Goal: Information Seeking & Learning: Learn about a topic

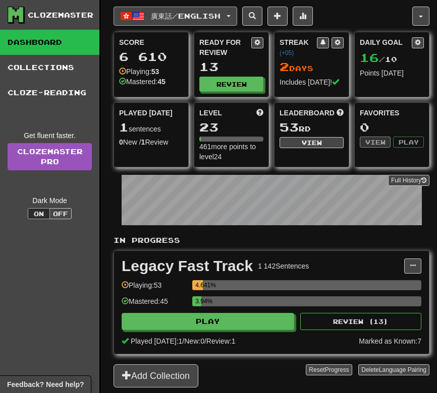
click at [157, 20] on span "廣東話 / English" at bounding box center [186, 16] width 70 height 9
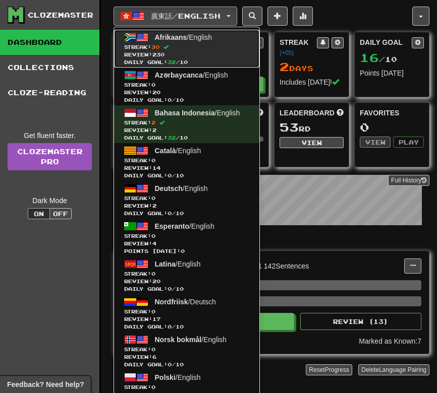
click at [159, 49] on span "30" at bounding box center [155, 47] width 8 height 6
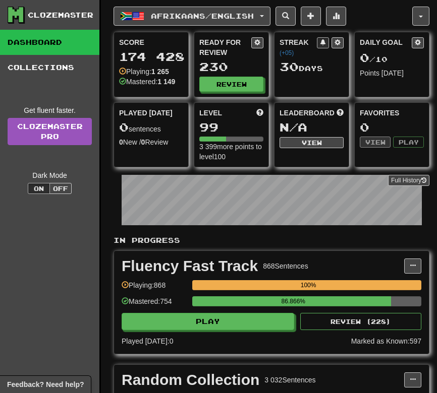
click at [225, 94] on div "Ready for Review 230 Review" at bounding box center [231, 64] width 74 height 65
click at [218, 77] on button "Review" at bounding box center [232, 84] width 64 height 15
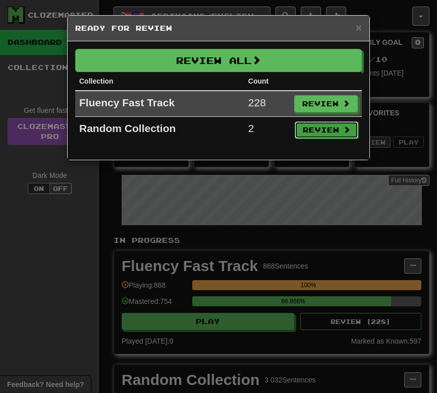
click at [314, 133] on button "Review" at bounding box center [327, 130] width 64 height 17
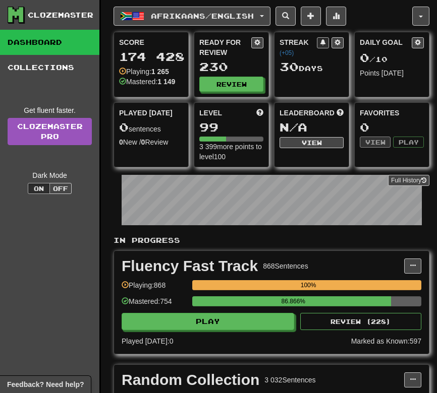
select select "**"
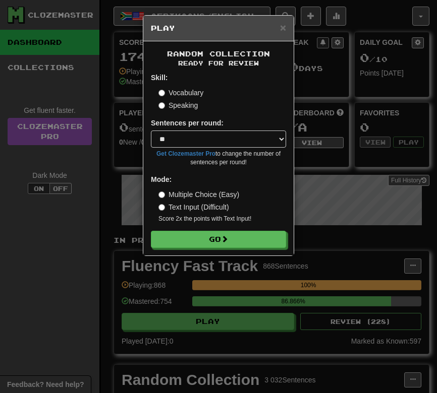
click at [192, 109] on label "Speaking" at bounding box center [177, 105] width 39 height 10
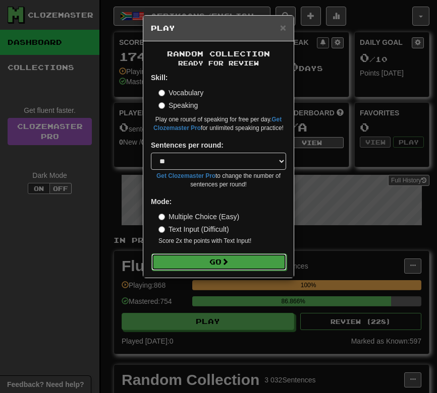
click at [192, 256] on button "Go" at bounding box center [218, 262] width 135 height 17
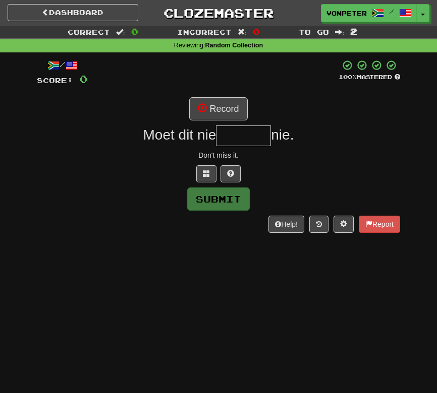
type input "*"
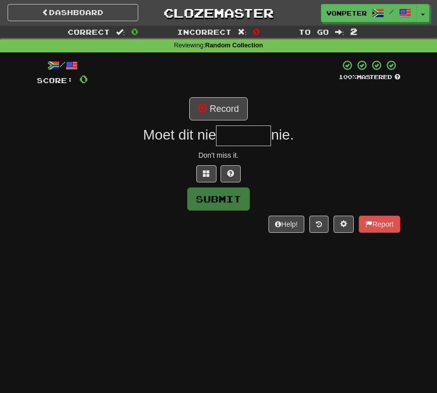
type input "*"
click at [219, 106] on button "Record" at bounding box center [218, 108] width 58 height 23
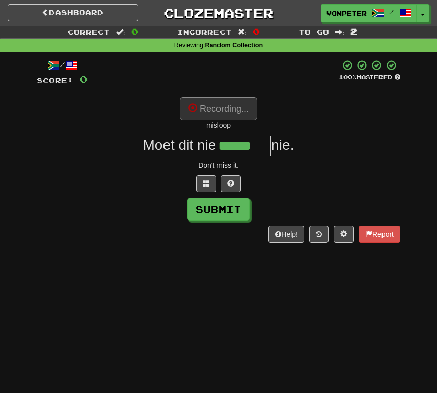
type input "*******"
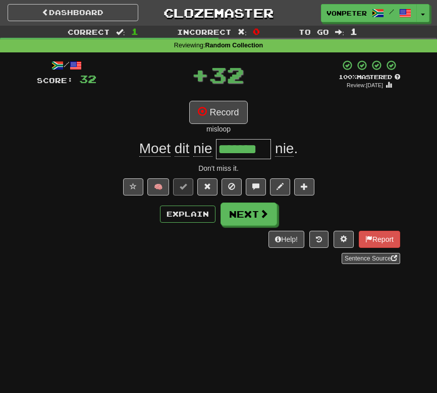
click at [189, 342] on div "Dashboard Clozemaster vonPeterhof / Toggle Dropdown Dashboard Leaderboard Activ…" at bounding box center [218, 196] width 437 height 393
click at [205, 190] on span at bounding box center [207, 186] width 7 height 7
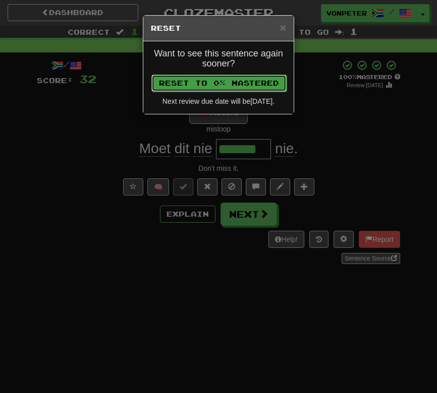
click at [192, 84] on button "Reset to 0% Mastered" at bounding box center [218, 83] width 135 height 17
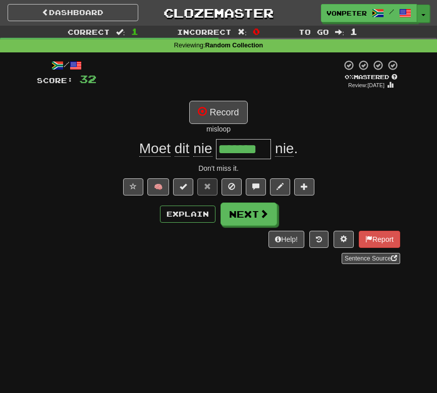
click at [423, 8] on button "Toggle Dropdown" at bounding box center [423, 14] width 13 height 18
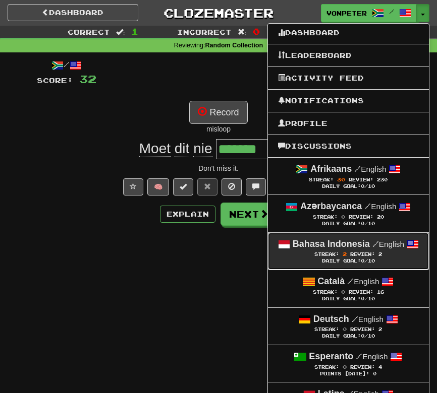
click at [359, 252] on div "Streak: 2 Review: 2" at bounding box center [348, 255] width 141 height 8
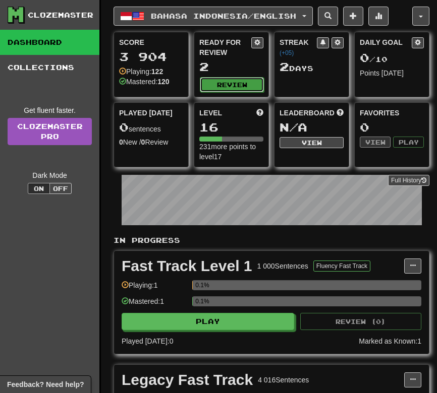
click at [220, 86] on button "Review" at bounding box center [232, 84] width 64 height 15
select select "**"
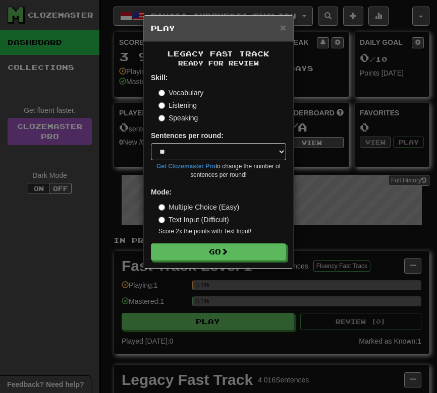
click at [176, 118] on label "Speaking" at bounding box center [177, 118] width 39 height 10
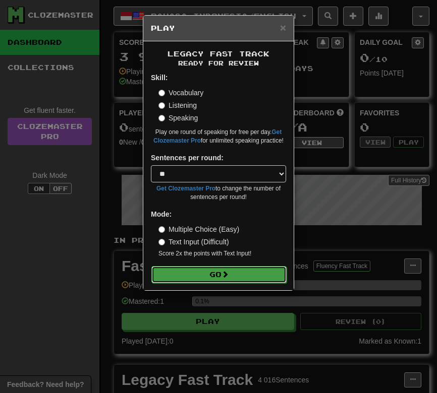
click at [182, 276] on button "Go" at bounding box center [218, 274] width 135 height 17
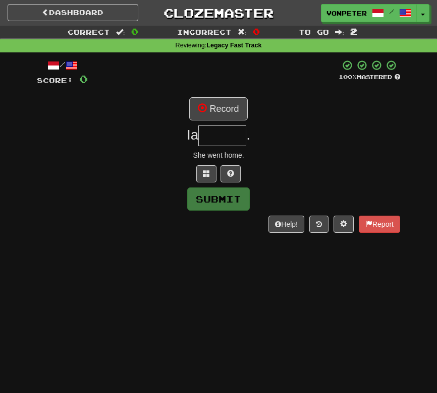
type input "*"
click at [218, 104] on button "Record" at bounding box center [218, 108] width 58 height 23
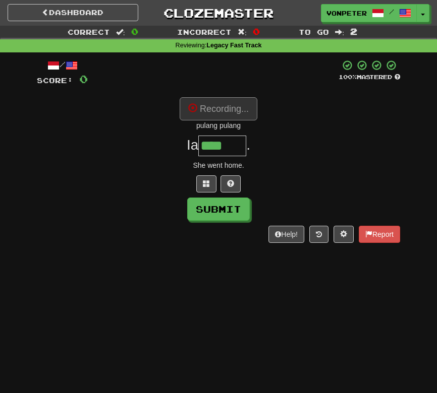
type input "******"
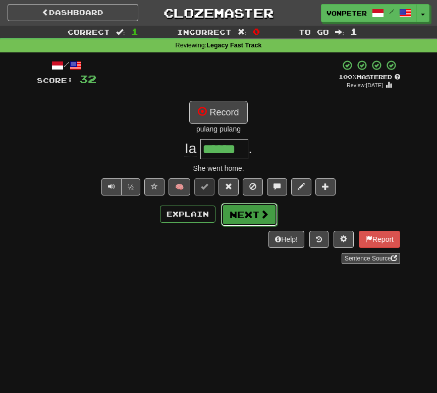
click at [242, 210] on button "Next" at bounding box center [249, 214] width 56 height 23
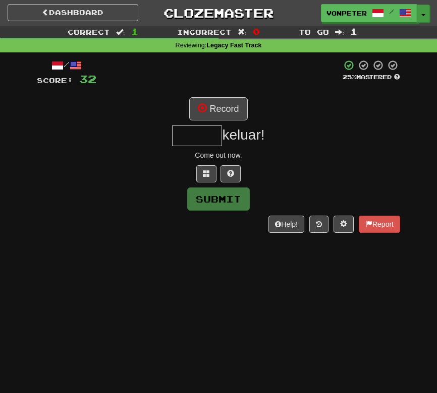
click at [423, 15] on button "Toggle Dropdown" at bounding box center [423, 14] width 13 height 18
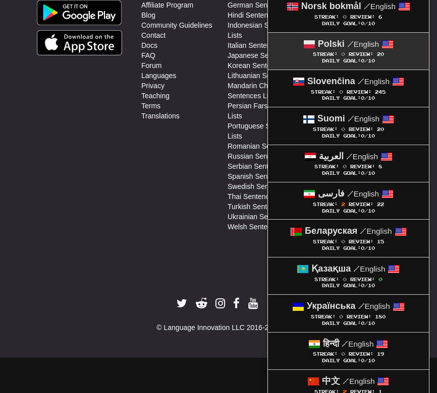
scroll to position [465, 0]
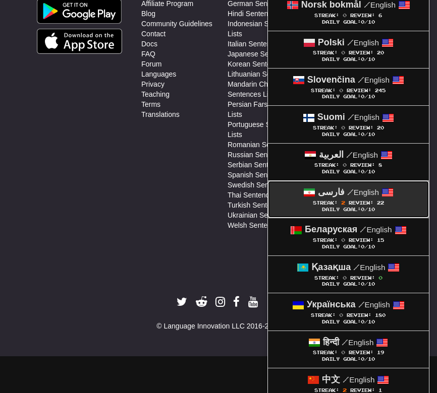
click at [335, 196] on strong "فارسی" at bounding box center [331, 192] width 27 height 10
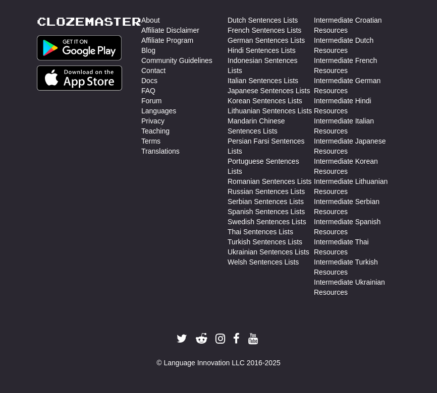
scroll to position [429, 0]
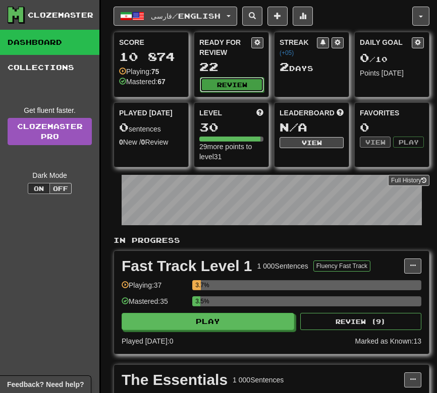
click at [228, 89] on button "Review" at bounding box center [232, 84] width 64 height 15
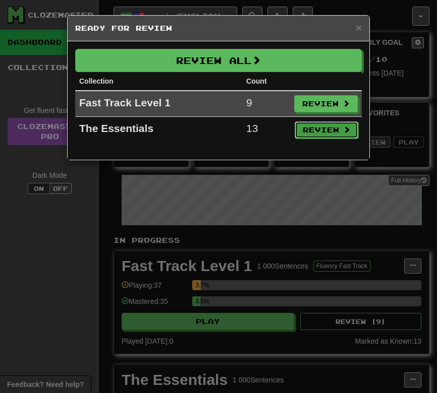
click at [315, 125] on button "Review" at bounding box center [327, 130] width 64 height 17
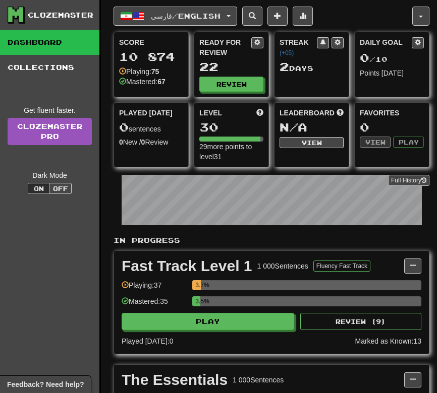
select select "**"
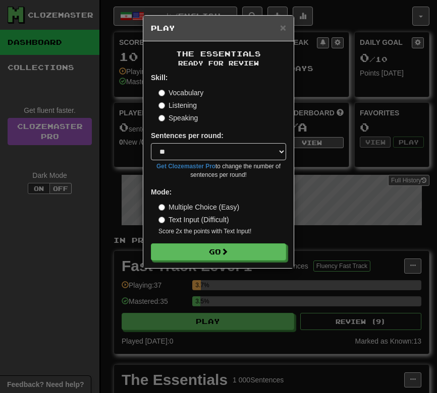
click at [177, 118] on label "Speaking" at bounding box center [177, 118] width 39 height 10
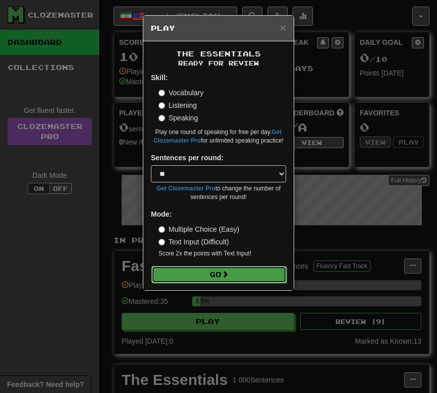
click at [184, 274] on button "Go" at bounding box center [218, 274] width 135 height 17
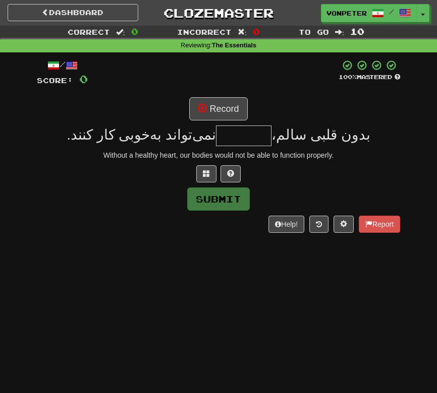
type input "*"
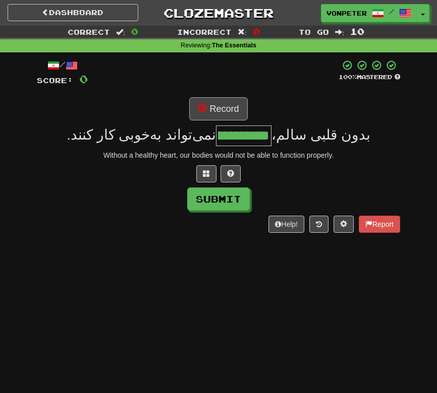
type input "**********"
click at [237, 99] on button "Record" at bounding box center [218, 108] width 58 height 23
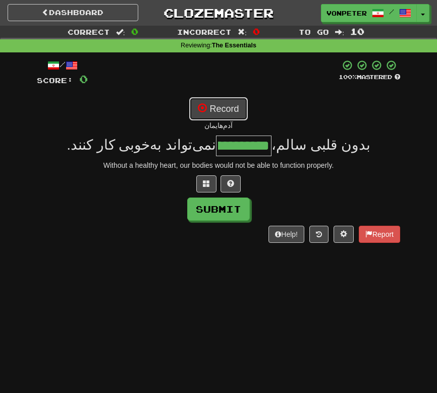
click at [217, 105] on button "Record" at bounding box center [218, 108] width 58 height 23
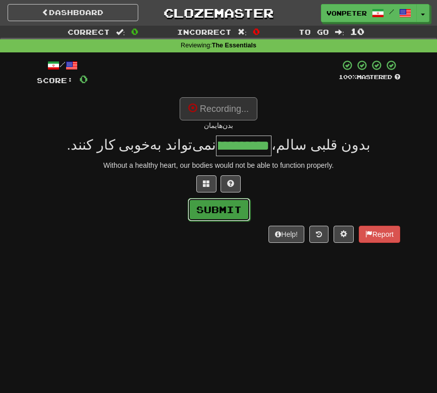
click at [237, 207] on button "Submit" at bounding box center [219, 209] width 63 height 23
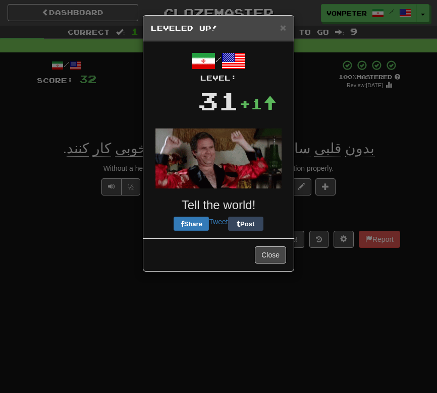
click at [366, 113] on div "× Leveled Up! / Level: 31 +1 Tell the world! Share Tweet Post Close" at bounding box center [218, 196] width 437 height 393
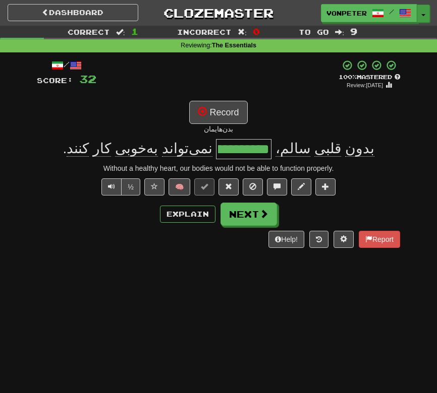
click at [426, 9] on button "Toggle Dropdown" at bounding box center [423, 14] width 13 height 18
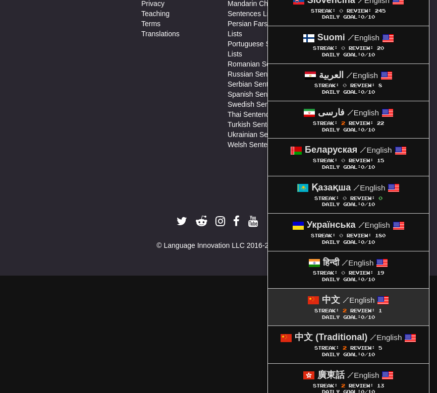
scroll to position [627, 0]
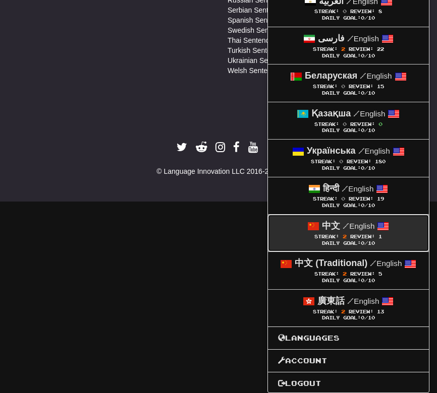
click at [358, 239] on div "Streak: 2 Review: 1" at bounding box center [348, 237] width 141 height 8
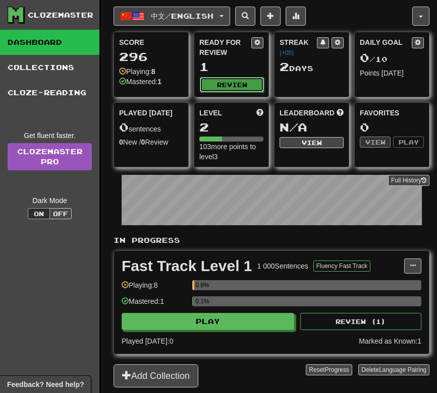
click at [223, 77] on button "Review" at bounding box center [232, 84] width 64 height 15
select select "**"
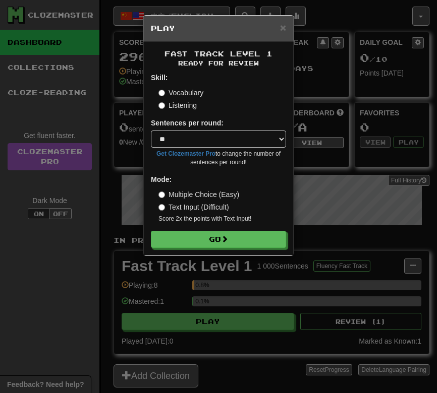
click at [195, 106] on label "Listening" at bounding box center [177, 105] width 38 height 10
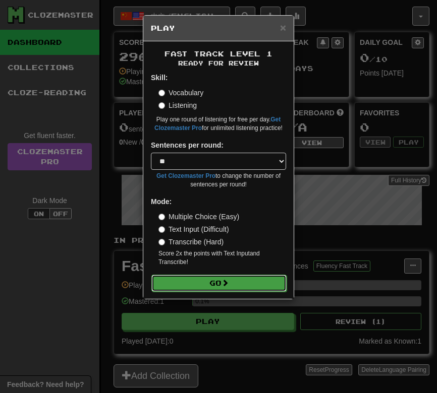
click at [197, 276] on button "Go" at bounding box center [218, 283] width 135 height 17
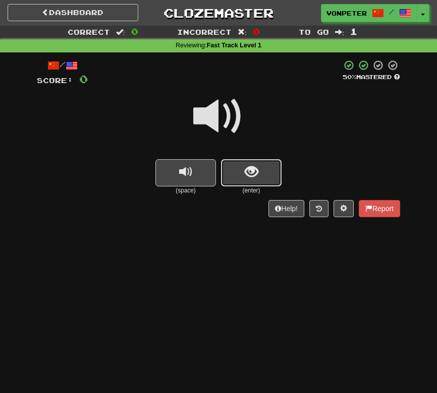
click at [245, 183] on button "show sentence" at bounding box center [251, 172] width 61 height 27
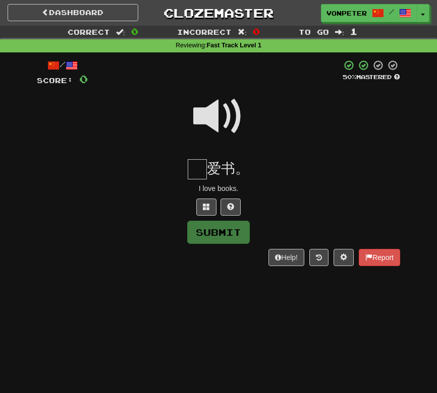
click at [202, 175] on input "text" at bounding box center [197, 169] width 19 height 20
type input "*"
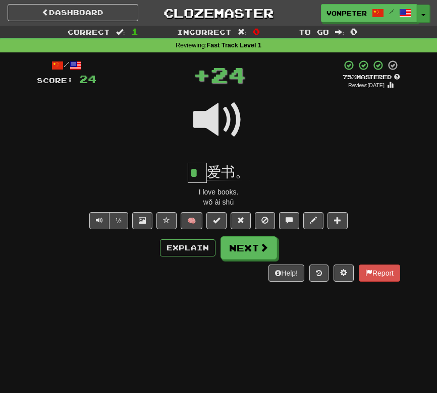
click at [423, 7] on button "Toggle Dropdown" at bounding box center [423, 14] width 13 height 18
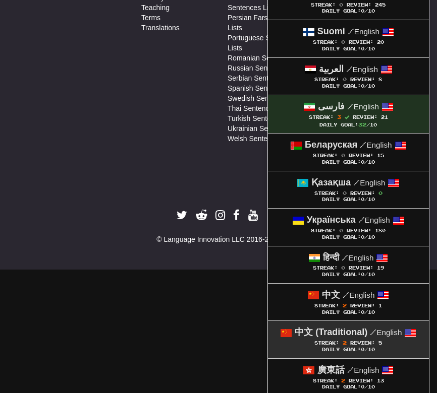
scroll to position [627, 0]
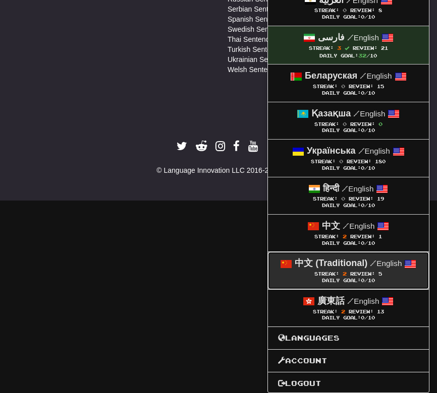
click at [351, 276] on span "Review:" at bounding box center [362, 274] width 25 height 6
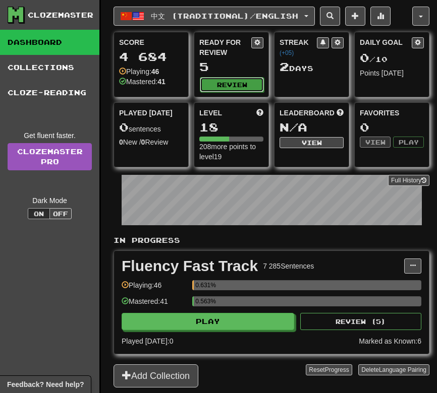
click at [217, 87] on button "Review" at bounding box center [232, 84] width 64 height 15
select select "**"
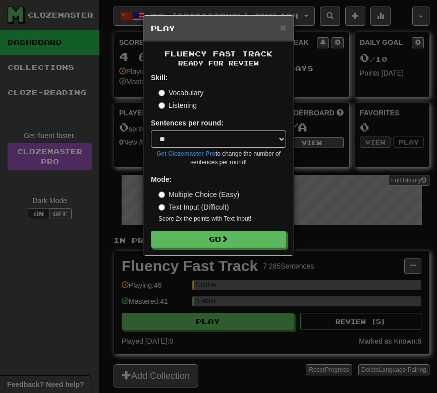
click at [171, 107] on label "Listening" at bounding box center [177, 105] width 38 height 10
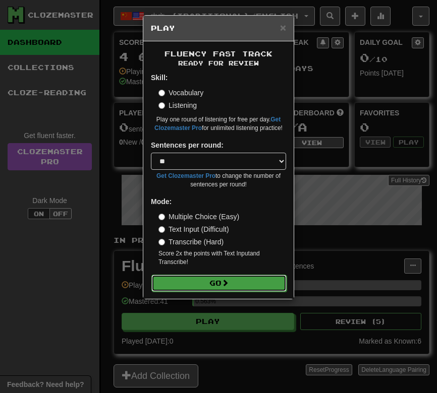
click at [218, 287] on button "Go" at bounding box center [218, 283] width 135 height 17
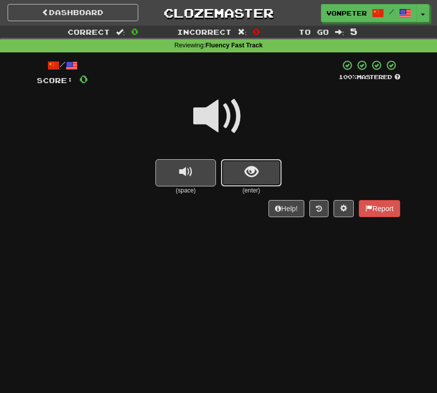
click at [228, 179] on button "show sentence" at bounding box center [251, 172] width 61 height 27
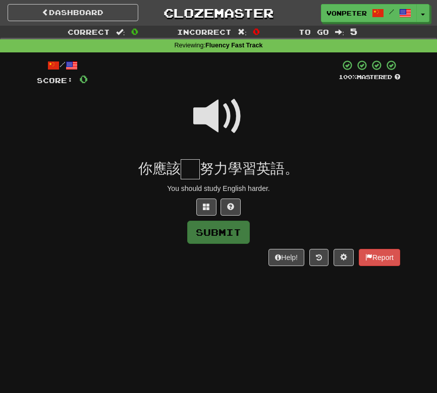
click at [224, 122] on span at bounding box center [218, 116] width 50 height 50
click at [186, 167] on input "text" at bounding box center [190, 169] width 19 height 20
type input "*"
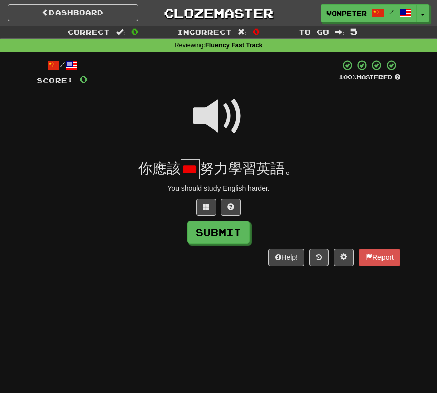
type input "*"
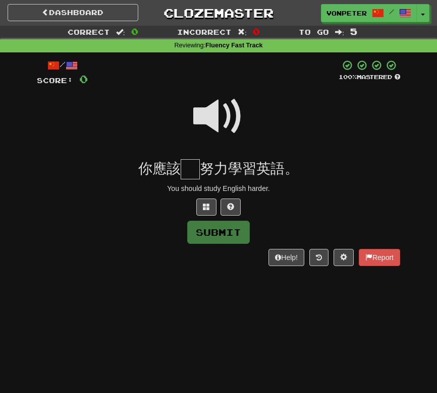
type input "*"
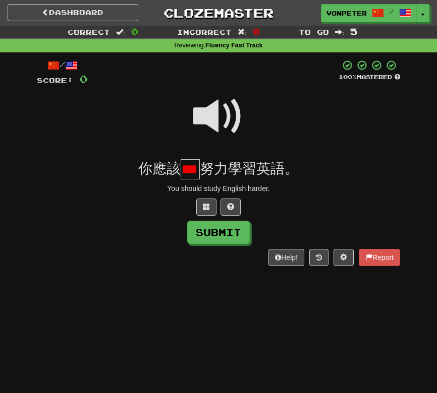
scroll to position [0, 27]
type input "*"
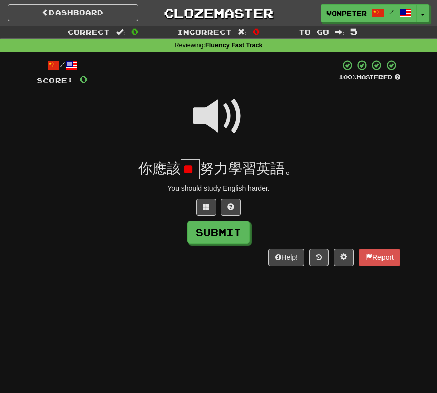
scroll to position [0, 2]
type input "*"
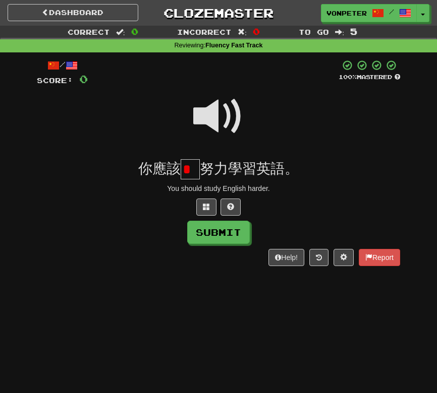
type input "*"
click at [240, 204] on button at bounding box center [230, 207] width 20 height 17
type input "*"
click at [231, 112] on span at bounding box center [218, 116] width 50 height 50
click at [197, 169] on input "*" at bounding box center [190, 169] width 19 height 20
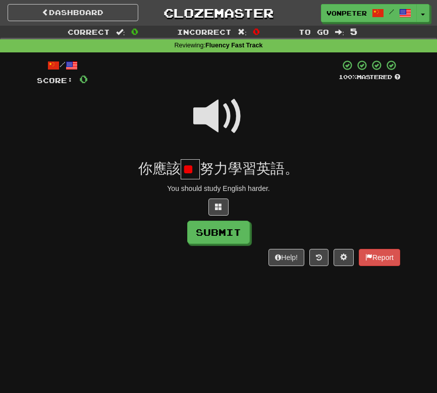
scroll to position [0, 13]
type input "*"
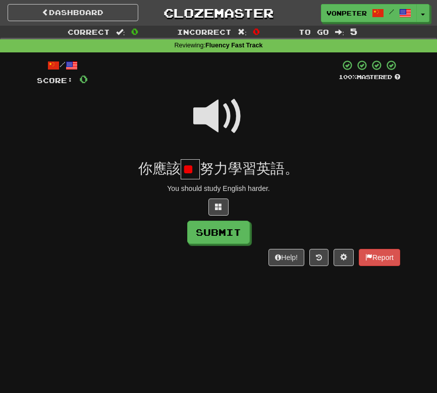
type input "*"
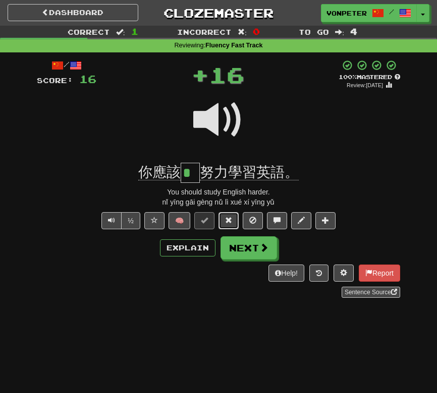
click at [229, 220] on span at bounding box center [228, 220] width 7 height 7
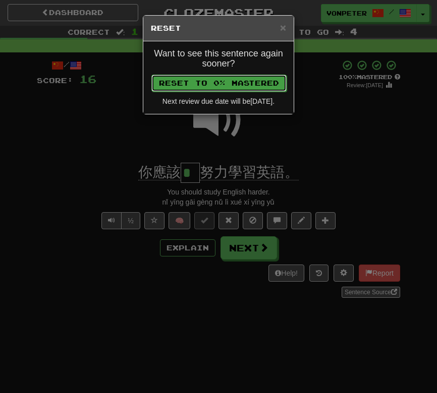
click at [182, 81] on button "Reset to 0% Mastered" at bounding box center [218, 83] width 135 height 17
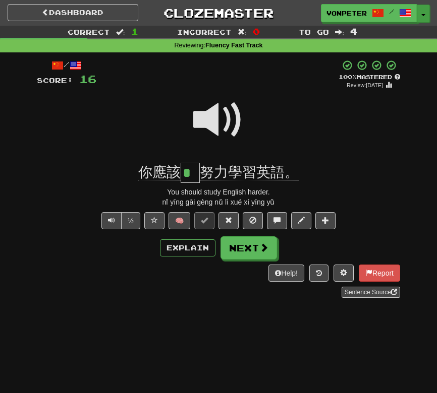
click at [426, 17] on button "Toggle Dropdown" at bounding box center [423, 14] width 13 height 18
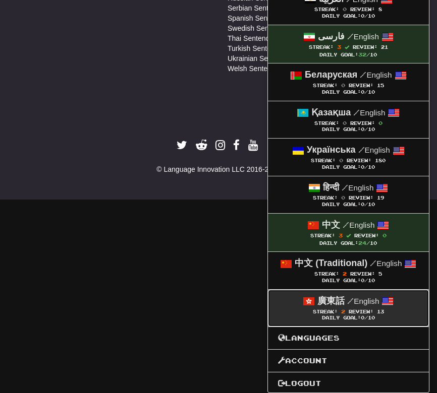
click at [348, 302] on span "/" at bounding box center [350, 301] width 7 height 9
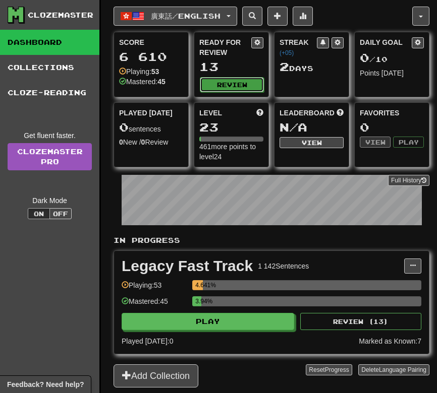
click at [217, 86] on button "Review" at bounding box center [232, 84] width 64 height 15
select select "**"
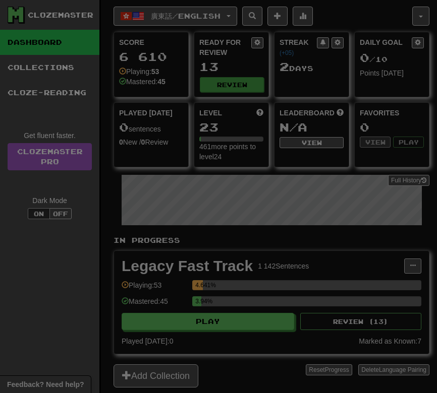
click at [217, 86] on div at bounding box center [218, 196] width 437 height 393
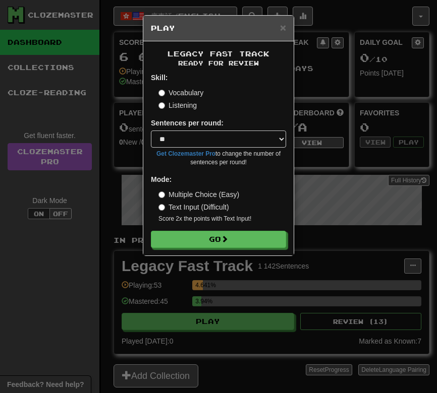
click at [177, 106] on label "Listening" at bounding box center [177, 105] width 38 height 10
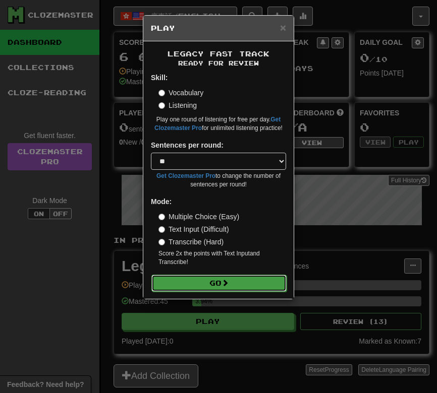
click at [180, 277] on button "Go" at bounding box center [218, 283] width 135 height 17
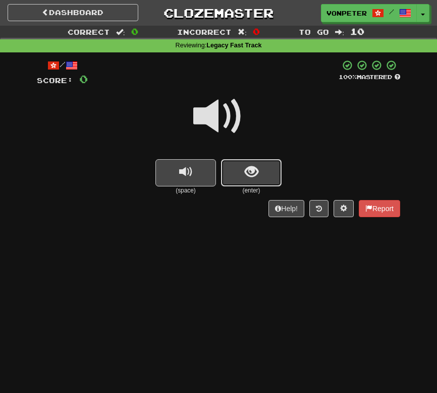
click at [247, 175] on span "show sentence" at bounding box center [252, 172] width 14 height 14
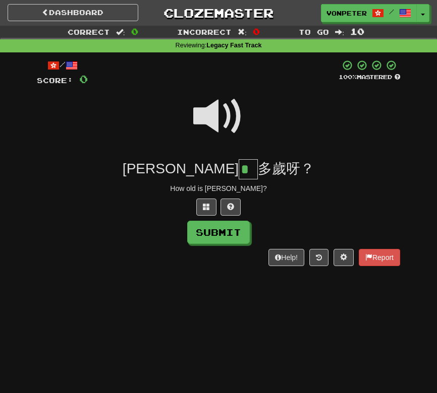
type input "*"
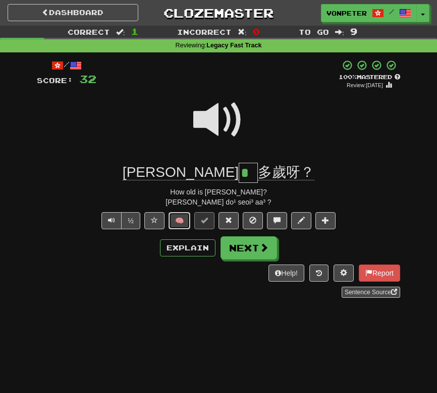
click at [179, 222] on button "🧠" at bounding box center [179, 220] width 22 height 17
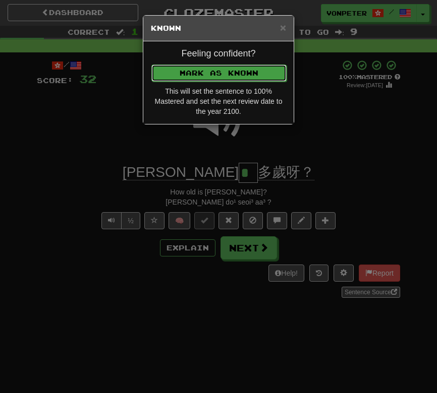
click at [201, 71] on button "Mark as Known" at bounding box center [218, 73] width 135 height 17
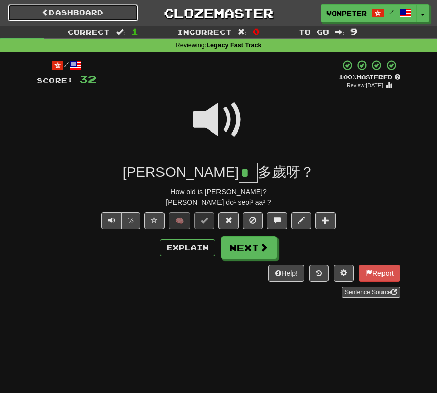
click at [98, 12] on link "Dashboard" at bounding box center [73, 12] width 131 height 17
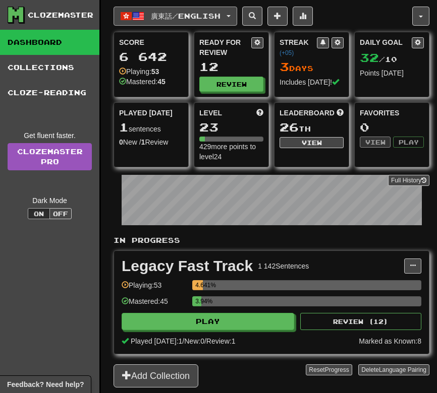
click at [211, 17] on span "廣東話 / English" at bounding box center [186, 16] width 70 height 9
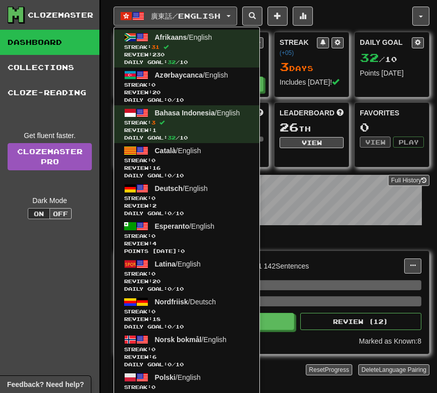
click at [363, 23] on div "廣東話 / English Afrikaans / English Streak: 31 Review: 230 Daily Goal: 32 / 10 Az…" at bounding box center [262, 16] width 299 height 19
